Goal: Obtain resource: Download file/media

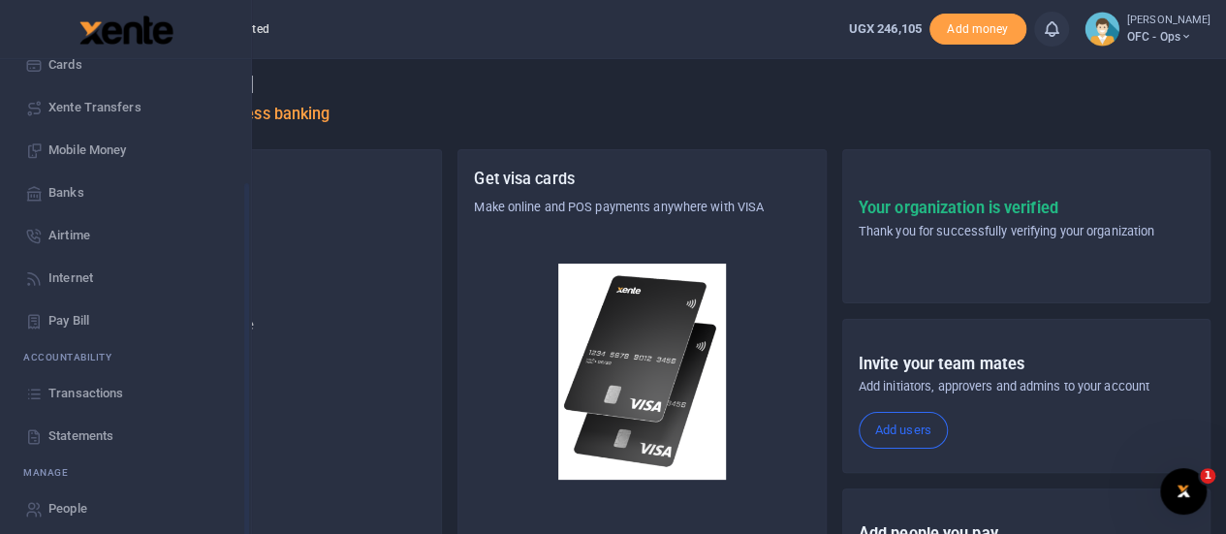
scroll to position [157, 0]
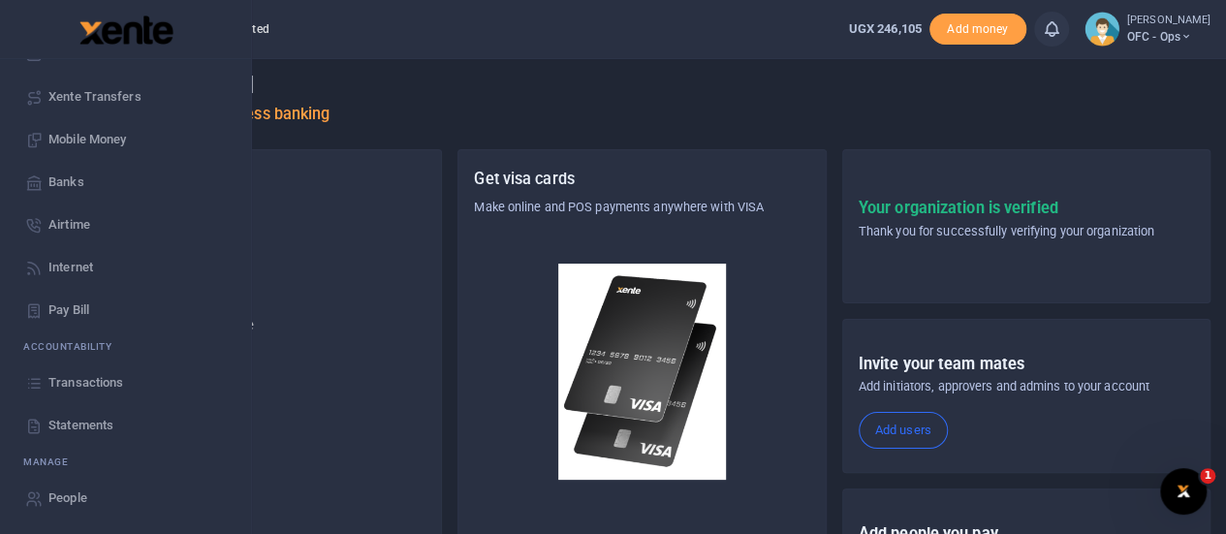
click at [66, 426] on span "Statements" at bounding box center [80, 425] width 65 height 19
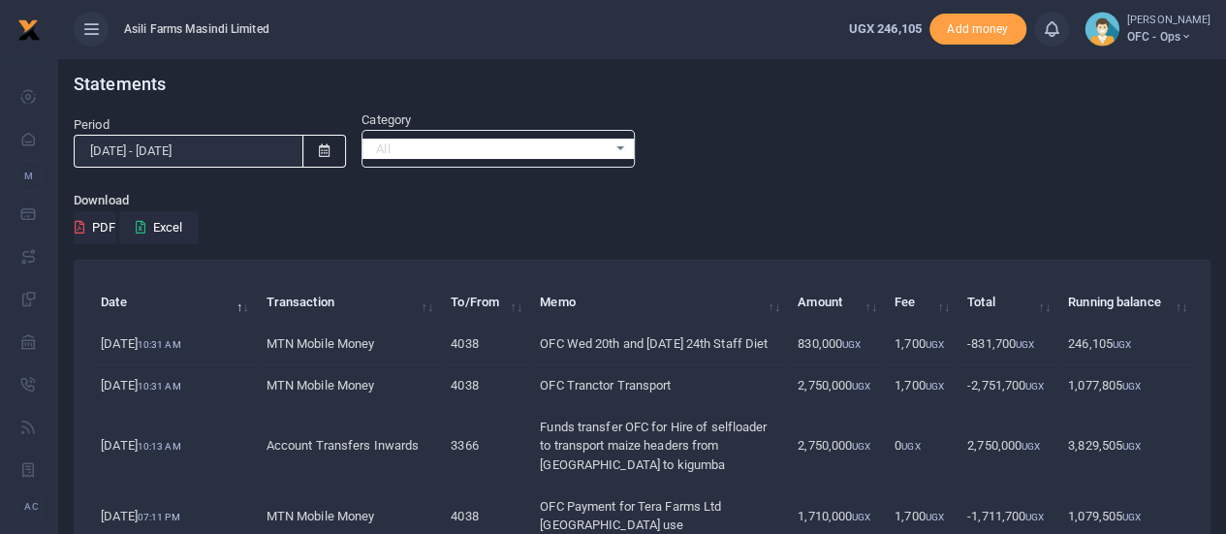
click at [1182, 307] on th "Running balance" at bounding box center [1125, 303] width 137 height 42
click at [104, 230] on button "PDF" at bounding box center [95, 227] width 43 height 33
click at [160, 230] on button "Excel" at bounding box center [158, 227] width 79 height 33
